Goal: Task Accomplishment & Management: Manage account settings

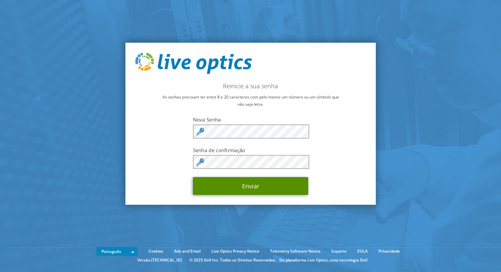
click at [239, 184] on button "Enviar" at bounding box center [250, 186] width 115 height 18
